Goal: Learn about a topic

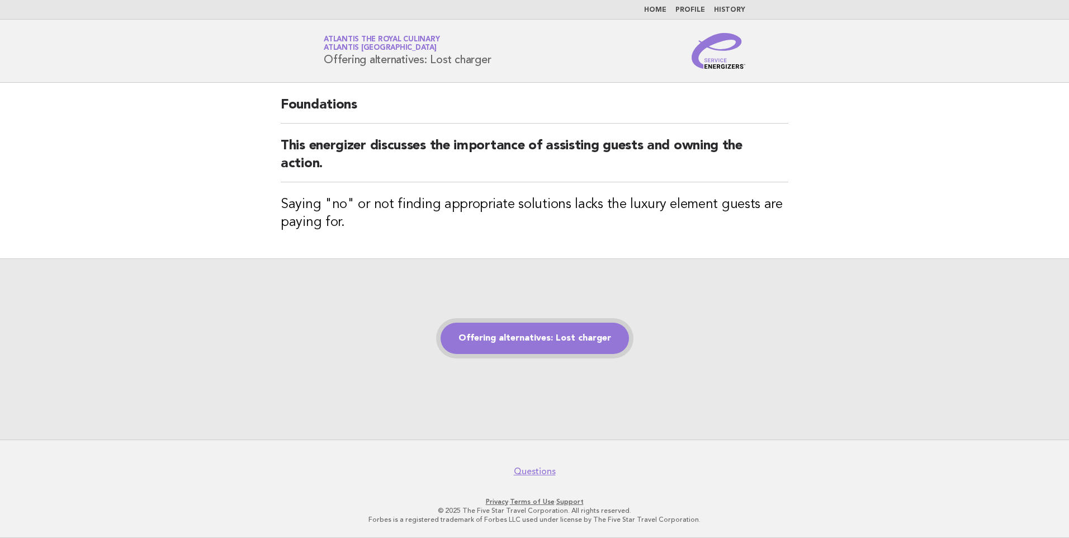
click at [471, 331] on link "Offering alternatives: Lost charger" at bounding box center [535, 338] width 188 height 31
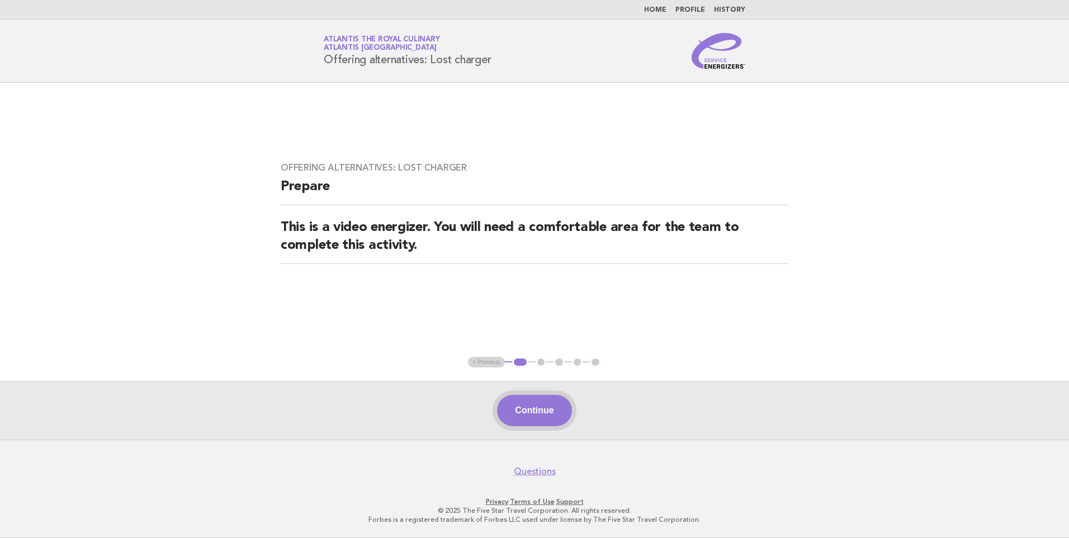
click at [539, 419] on button "Continue" at bounding box center [534, 410] width 74 height 31
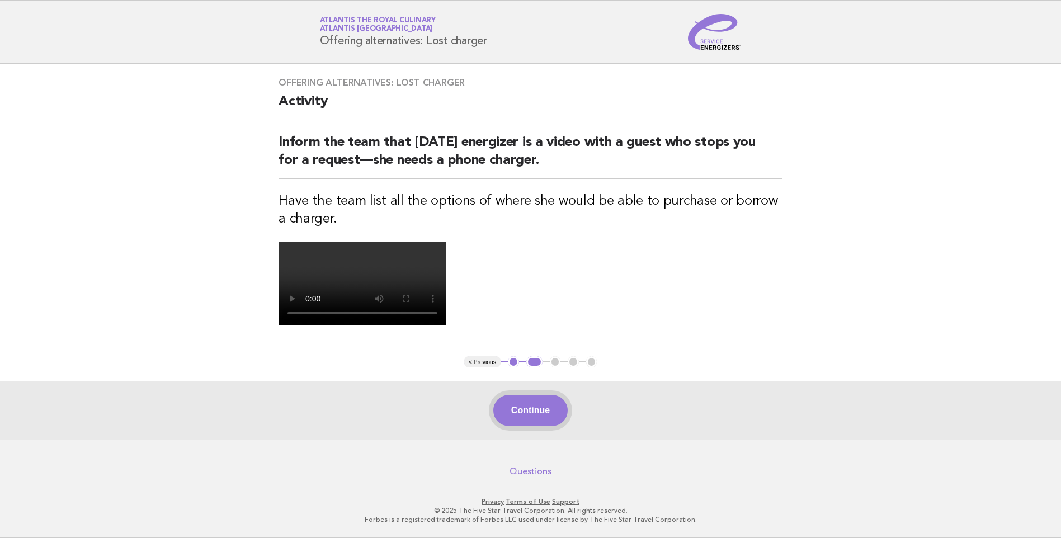
click at [537, 412] on button "Continue" at bounding box center [530, 410] width 74 height 31
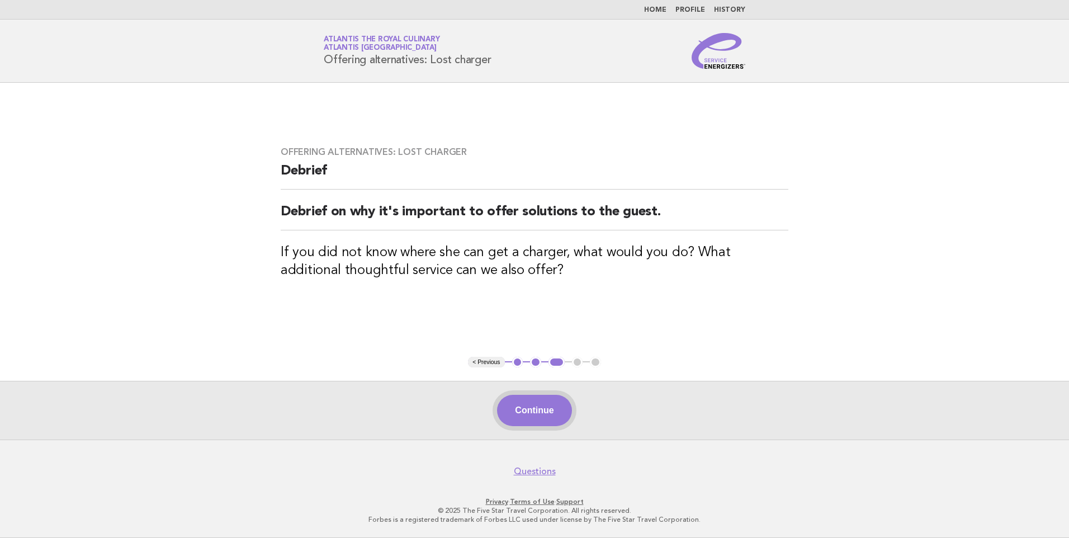
click at [535, 408] on button "Continue" at bounding box center [534, 410] width 74 height 31
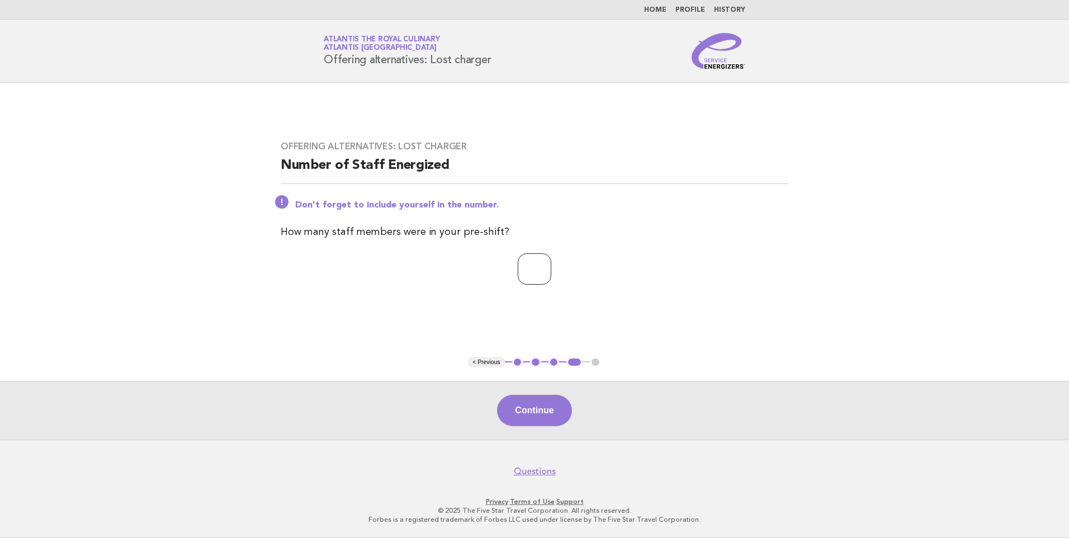
click at [551, 267] on input "*" at bounding box center [535, 268] width 34 height 31
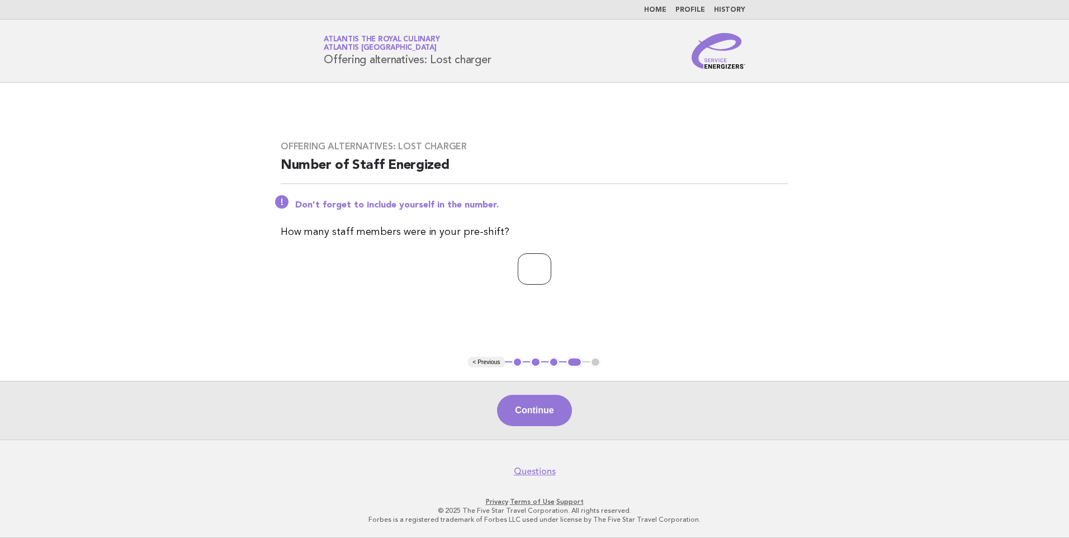
type input "*"
click at [551, 267] on input "*" at bounding box center [535, 268] width 34 height 31
click at [541, 418] on button "Continue" at bounding box center [534, 410] width 74 height 31
